Goal: Information Seeking & Learning: Stay updated

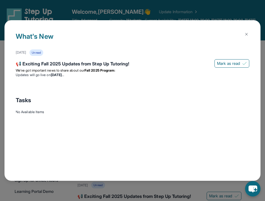
click at [135, 81] on div "[DATE] Unread 📢 Exciting Fall 2025 Updates from Step Up Tutoring! [PERSON_NAME]…" at bounding box center [133, 69] width 234 height 41
click at [135, 73] on li "Updates will go live [DATE][DATE]" at bounding box center [133, 75] width 234 height 4
click at [141, 72] on p "We’ve got important news to share about our Fall 2025 Program:" at bounding box center [133, 70] width 234 height 4
click at [48, 61] on div "📢 Exciting Fall 2025 Updates from Step Up Tutoring!" at bounding box center [133, 64] width 234 height 8
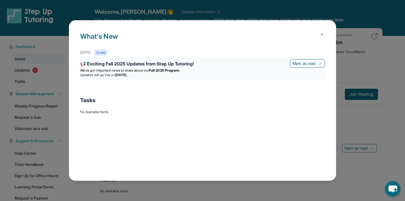
click at [94, 70] on span "We’ve got important news to share about our" at bounding box center [114, 70] width 69 height 4
click at [228, 66] on div "📢 Exciting Fall 2025 Updates from Step Up Tutoring!" at bounding box center [202, 64] width 245 height 8
click at [297, 64] on span "Mark as read" at bounding box center [303, 64] width 23 height 6
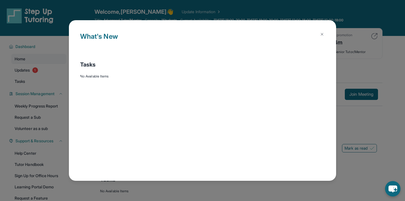
click at [325, 35] on button at bounding box center [321, 34] width 11 height 11
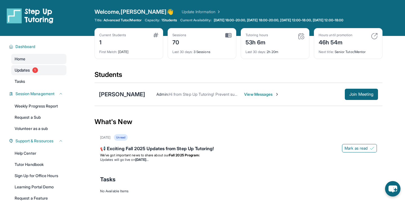
click at [44, 67] on link "Updates 1" at bounding box center [38, 70] width 55 height 10
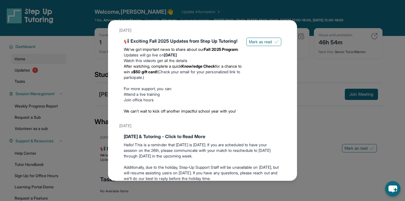
scroll to position [19, 0]
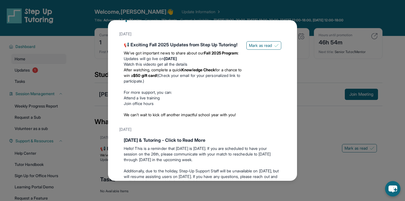
click at [152, 72] on span "After watching, complete a quick" at bounding box center [153, 69] width 58 height 5
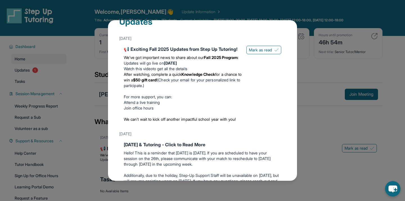
scroll to position [14, 0]
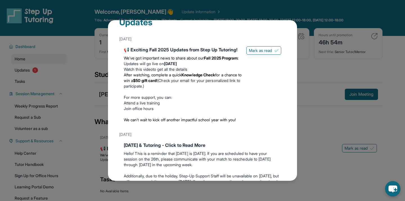
click at [279, 16] on div "Updates [DATE] 📢 Exciting Fall 2025 Updates from Step Up Tutoring! We’ve got im…" at bounding box center [202, 100] width 405 height 201
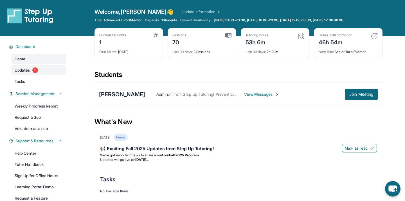
click at [39, 69] on link "Updates 1" at bounding box center [38, 70] width 55 height 10
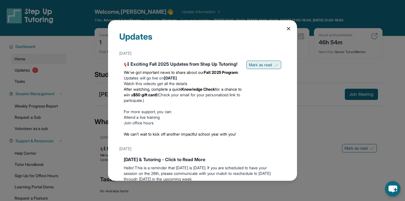
click at [262, 61] on button "Mark as read" at bounding box center [263, 65] width 35 height 8
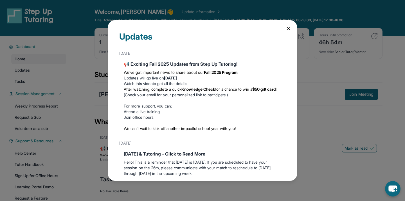
click at [343, 76] on div "Updates [DATE] 📢 Exciting Fall 2025 Updates from Step Up Tutoring! We’ve got im…" at bounding box center [202, 100] width 405 height 201
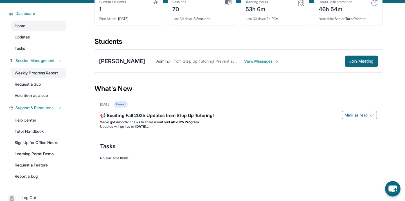
scroll to position [42, 0]
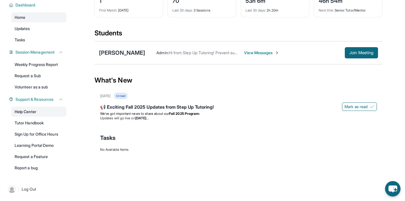
click at [25, 112] on link "Help Center" at bounding box center [38, 112] width 55 height 10
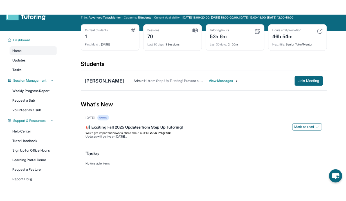
scroll to position [13, 0]
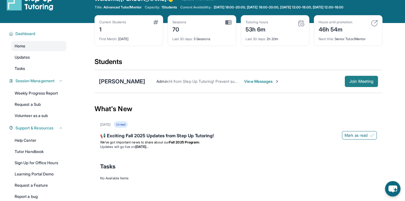
click at [368, 85] on button "Join Meeting" at bounding box center [361, 81] width 33 height 11
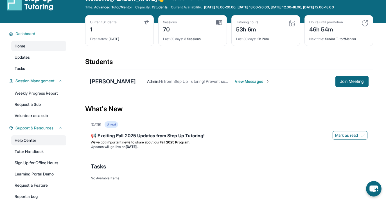
click at [33, 139] on link "Help Center" at bounding box center [38, 141] width 55 height 10
